Goal: Navigation & Orientation: Find specific page/section

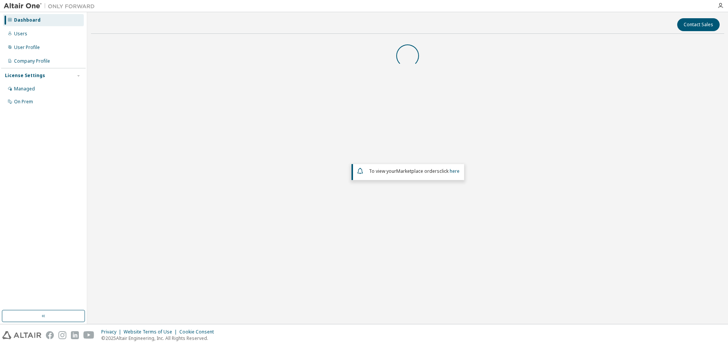
click at [458, 195] on div "To view your Marketplace orders click here" at bounding box center [407, 152] width 633 height 225
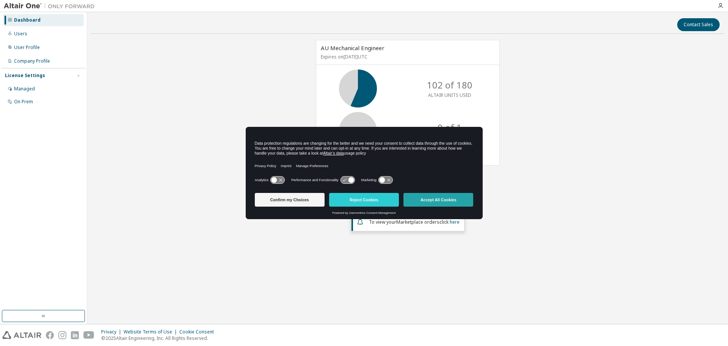
click at [453, 198] on button "Accept All Cookies" at bounding box center [439, 200] width 70 height 14
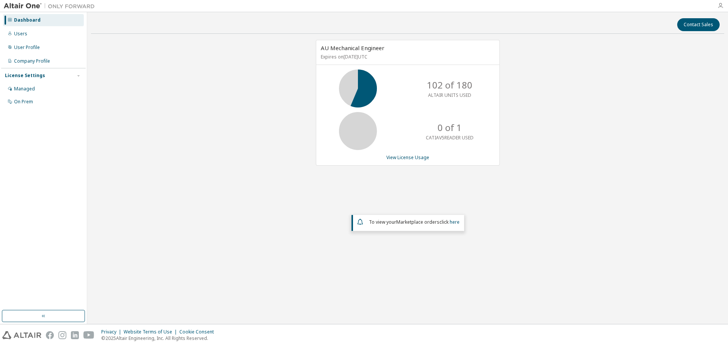
click at [720, 5] on icon "button" at bounding box center [721, 6] width 6 height 6
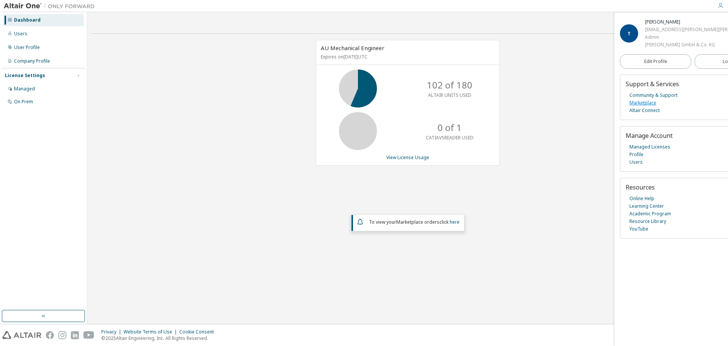
click at [634, 102] on link "Marketplace" at bounding box center [643, 103] width 27 height 8
click at [651, 103] on link "Marketplace" at bounding box center [643, 103] width 27 height 8
